Goal: Information Seeking & Learning: Stay updated

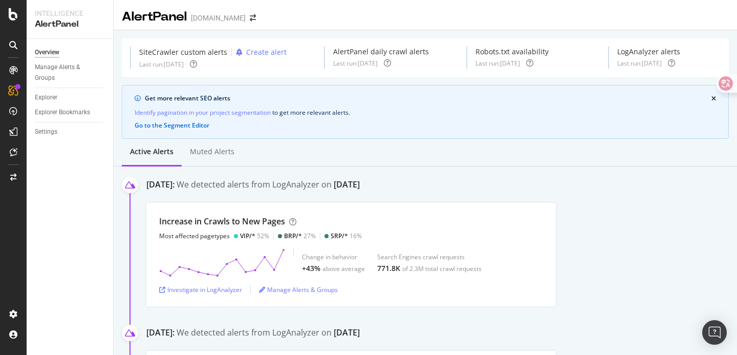
click at [508, 162] on div "Active alerts Muted alerts" at bounding box center [425, 153] width 623 height 28
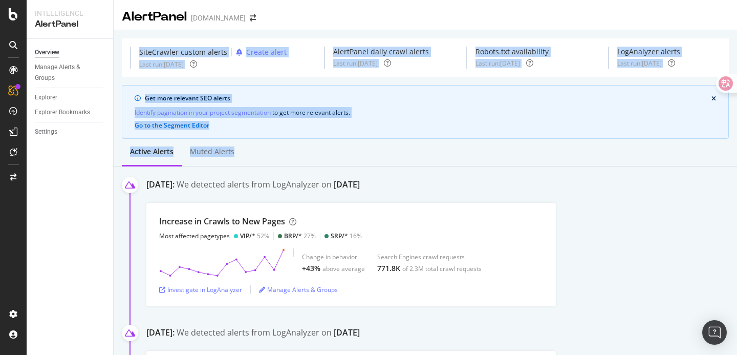
drag, startPoint x: 493, startPoint y: 160, endPoint x: 308, endPoint y: -6, distance: 248.9
click at [308, 0] on html "Intelligence AlertPanel Overview Manage Alerts & Groups Explorer Explorer Bookm…" at bounding box center [368, 177] width 737 height 355
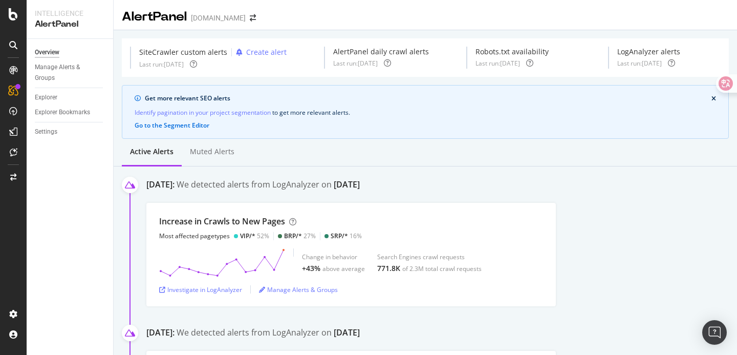
click at [495, 193] on div "[DATE]: We detected alerts from LogAnalyzer on [DATE]" at bounding box center [441, 187] width 590 height 16
drag, startPoint x: 515, startPoint y: 182, endPoint x: 396, endPoint y: 36, distance: 188.0
drag, startPoint x: 530, startPoint y: 179, endPoint x: 430, endPoint y: 39, distance: 172.1
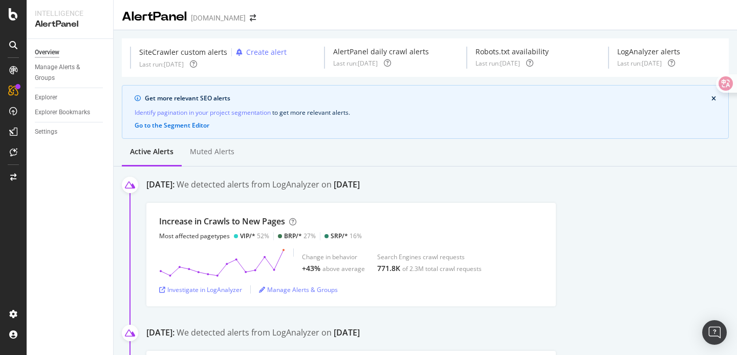
click at [496, 164] on div "Active alerts Muted alerts" at bounding box center [425, 153] width 623 height 28
drag, startPoint x: 501, startPoint y: 180, endPoint x: 212, endPoint y: -7, distance: 344.5
click at [212, 0] on html "Intelligence AlertPanel Overview Manage Alerts & Groups Explorer Explorer Bookm…" at bounding box center [368, 177] width 737 height 355
click at [535, 189] on div "[DATE]: We detected alerts from LogAnalyzer on [DATE]" at bounding box center [441, 187] width 590 height 16
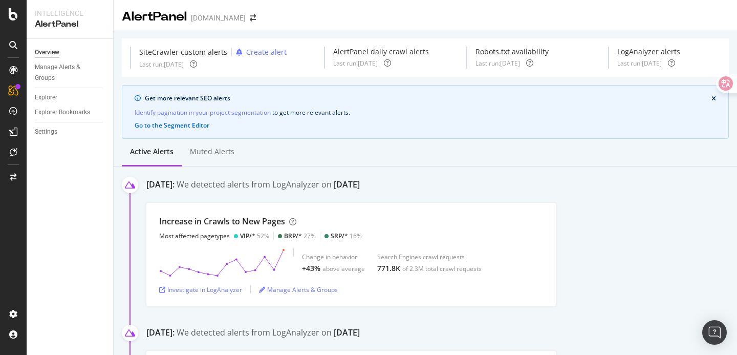
drag, startPoint x: 555, startPoint y: 188, endPoint x: 156, endPoint y: -2, distance: 442.4
click at [156, 0] on html "Intelligence AlertPanel Overview Manage Alerts & Groups Explorer Explorer Bookm…" at bounding box center [368, 177] width 737 height 355
click at [535, 191] on div "[DATE]: We detected alerts from LogAnalyzer on [DATE]" at bounding box center [441, 187] width 590 height 16
drag, startPoint x: 550, startPoint y: 191, endPoint x: 167, endPoint y: 3, distance: 427.0
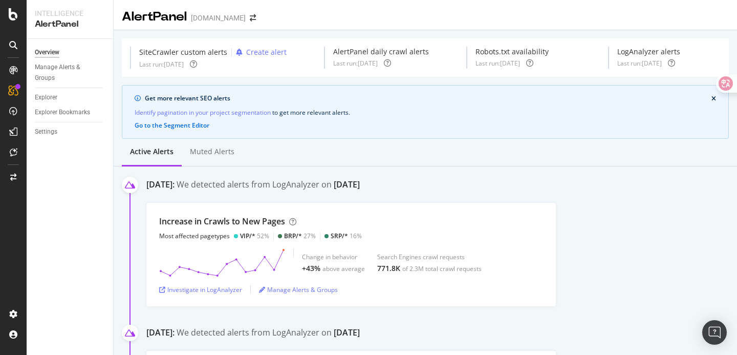
click at [505, 195] on div "[DATE]: We detected alerts from LogAnalyzer on [DATE] Increase in [GEOGRAPHIC_D…" at bounding box center [441, 242] width 590 height 127
drag, startPoint x: 503, startPoint y: 193, endPoint x: 579, endPoint y: 301, distance: 131.9
click at [579, 302] on div "[DATE]: We detected alerts from LogAnalyzer on [DATE] Increase in [GEOGRAPHIC_D…" at bounding box center [441, 242] width 590 height 127
click at [579, 301] on div "Increase in Crawls to New Pages Most affected pagetypes VIP/* 52% BRP/* 27% SRP…" at bounding box center [441, 254] width 590 height 103
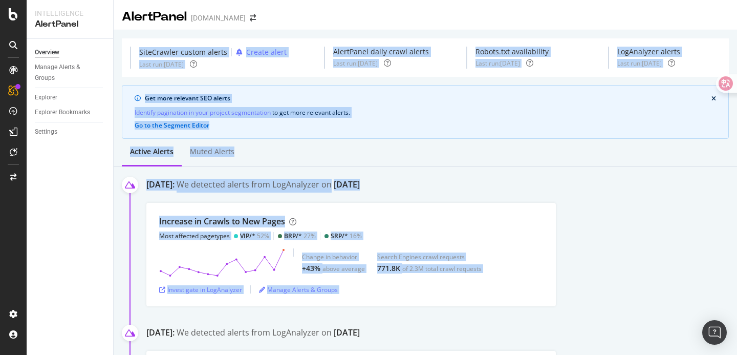
drag, startPoint x: 579, startPoint y: 301, endPoint x: 268, endPoint y: -27, distance: 452.1
click at [268, 0] on html "Intelligence AlertPanel Overview Manage Alerts & Groups Explorer Explorer Bookm…" at bounding box center [368, 177] width 737 height 355
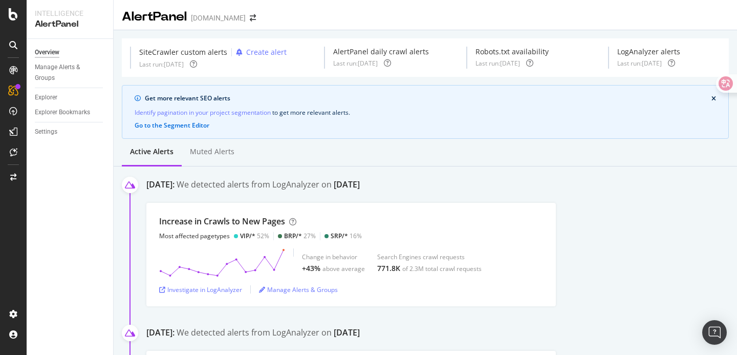
click at [459, 148] on div "Active alerts Muted alerts" at bounding box center [425, 153] width 623 height 28
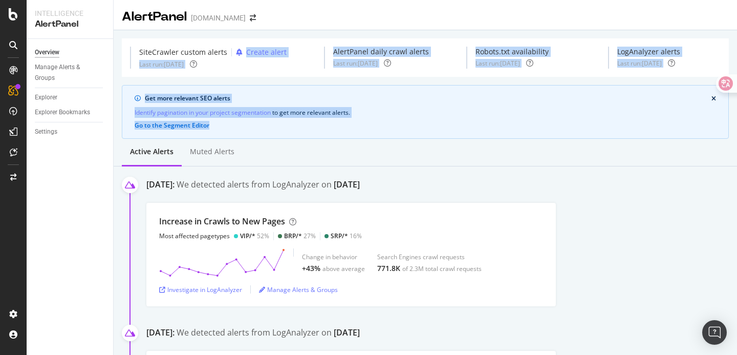
drag, startPoint x: 423, startPoint y: 131, endPoint x: 274, endPoint y: 30, distance: 179.8
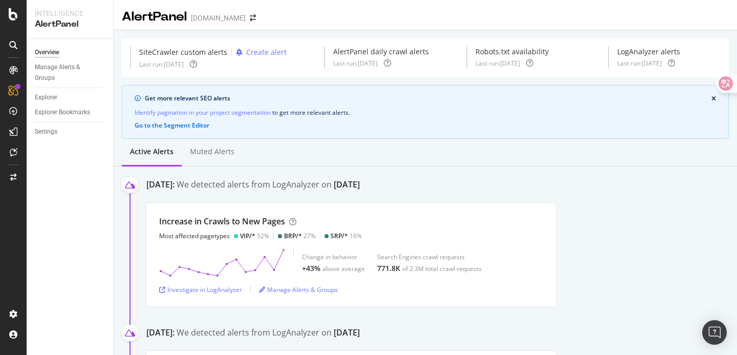
click at [416, 144] on div "Active alerts Muted alerts" at bounding box center [425, 153] width 623 height 28
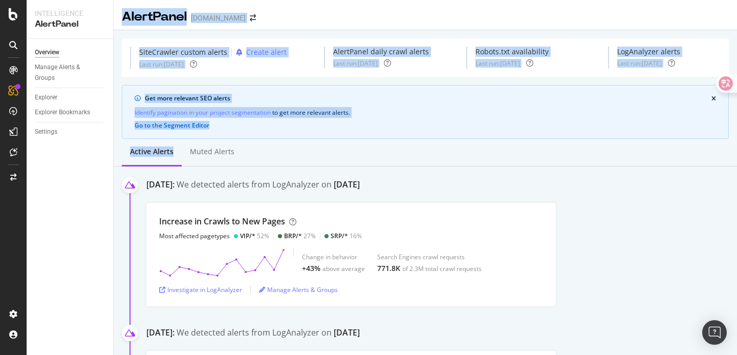
drag, startPoint x: 429, startPoint y: 139, endPoint x: 174, endPoint y: 1, distance: 290.3
click at [405, 127] on div "Get more relevant SEO alerts Identify pagination in your project segmentation t…" at bounding box center [425, 112] width 607 height 54
